Goal: Task Accomplishment & Management: Use online tool/utility

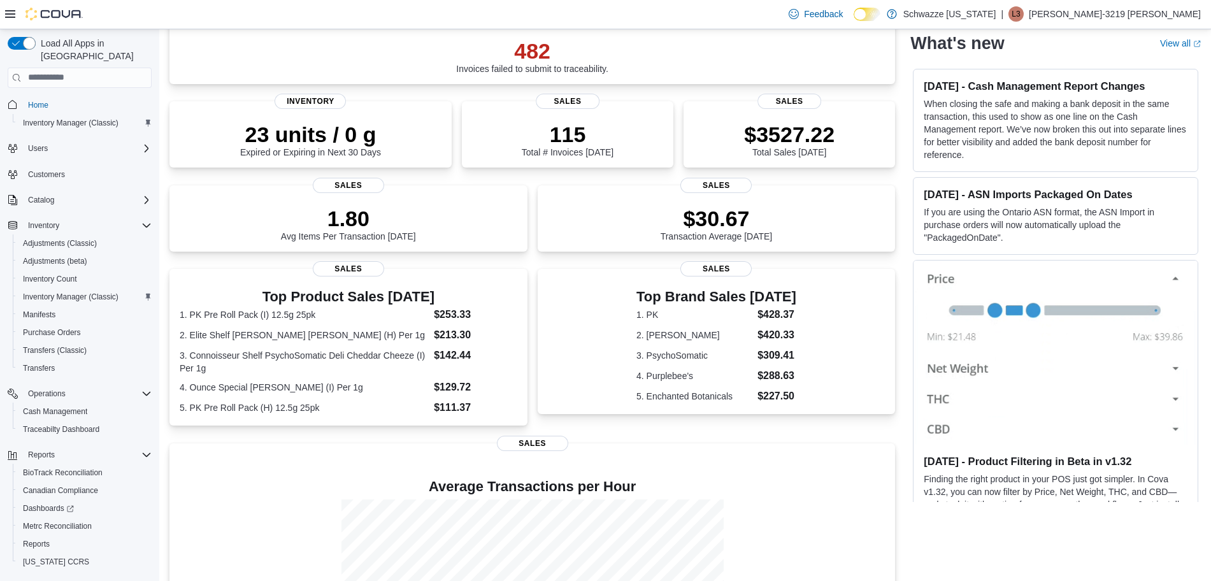
scroll to position [115, 0]
click at [38, 539] on span "Reports" at bounding box center [36, 544] width 27 height 10
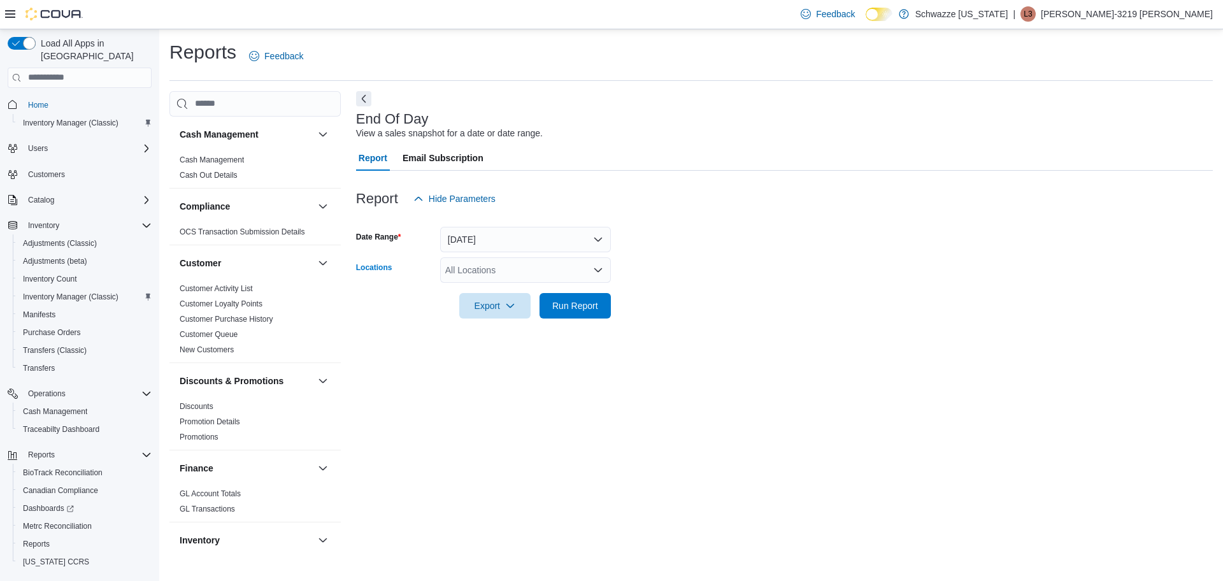
click at [511, 259] on div "All Locations" at bounding box center [525, 269] width 171 height 25
type input "**"
click at [506, 297] on span "RGO11 Yale" at bounding box center [499, 291] width 50 height 13
click at [775, 272] on form "Date Range [DATE] Locations RGO11 Yale Export Run Report" at bounding box center [784, 264] width 856 height 107
click at [577, 299] on span "Run Report" at bounding box center [575, 304] width 56 height 25
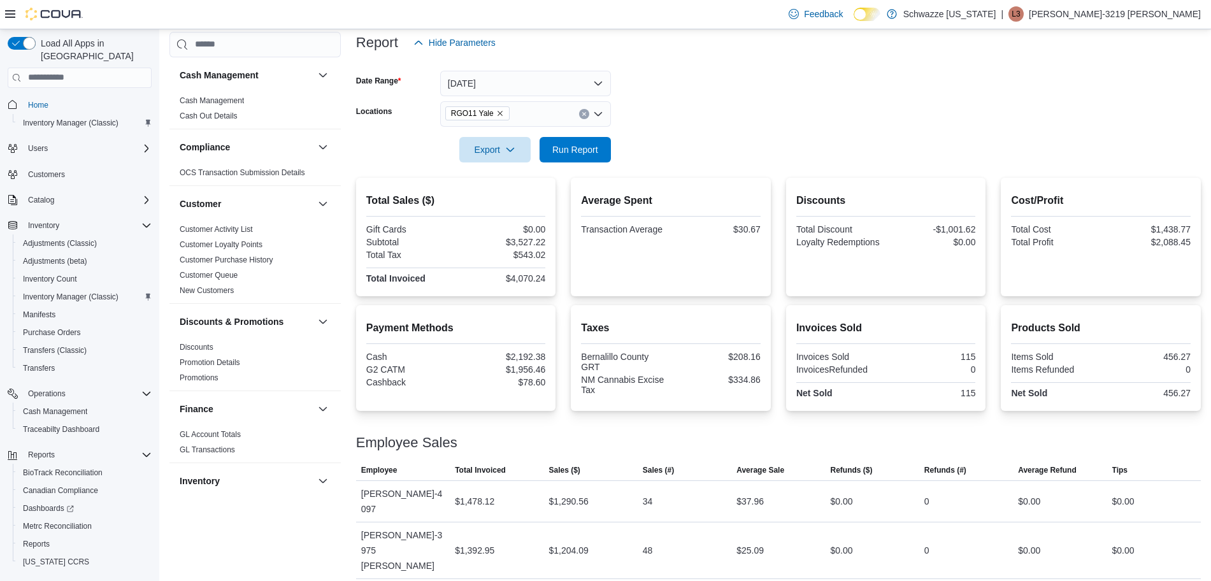
scroll to position [171, 0]
